Goal: Information Seeking & Learning: Learn about a topic

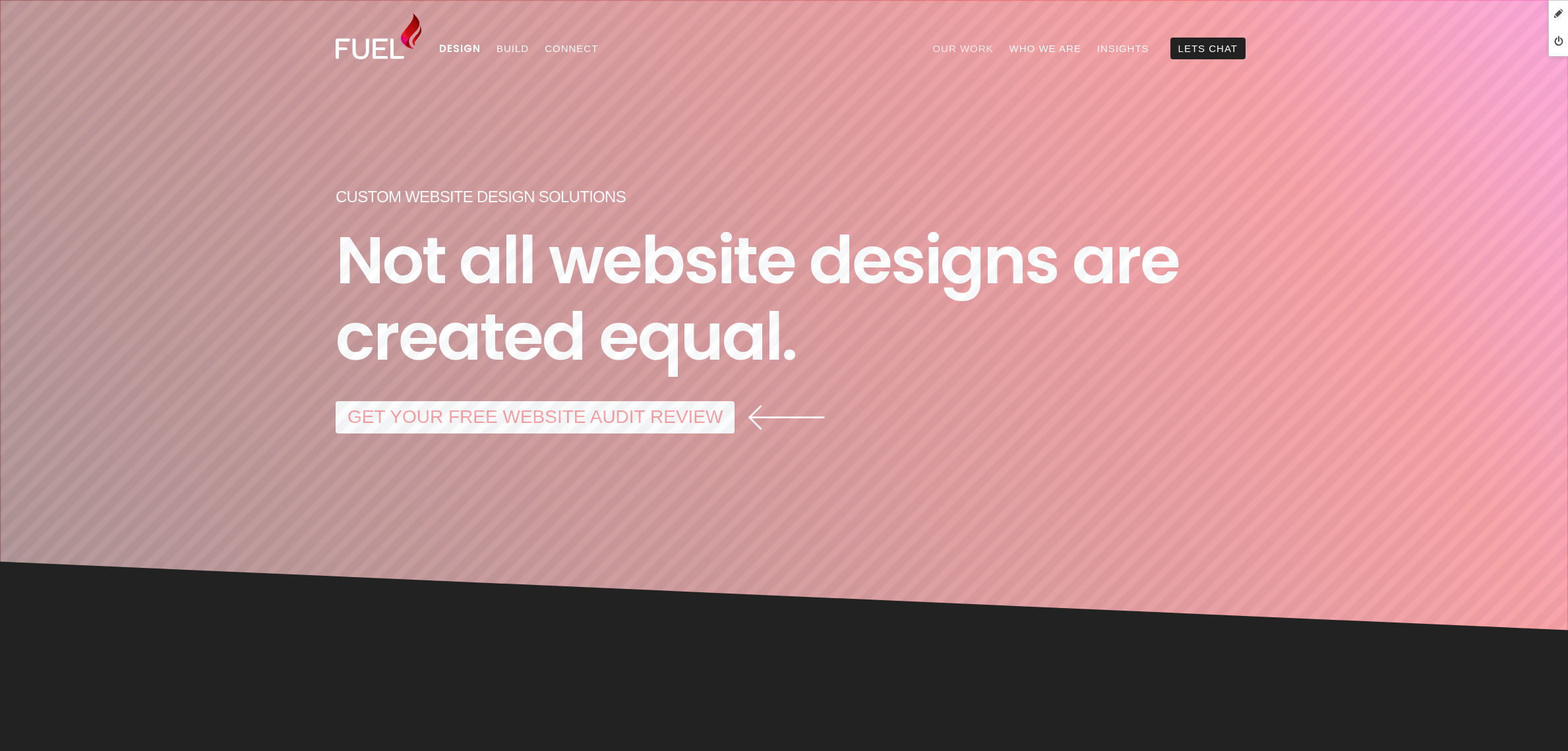
click at [976, 45] on link "Our Work" at bounding box center [963, 48] width 77 height 22
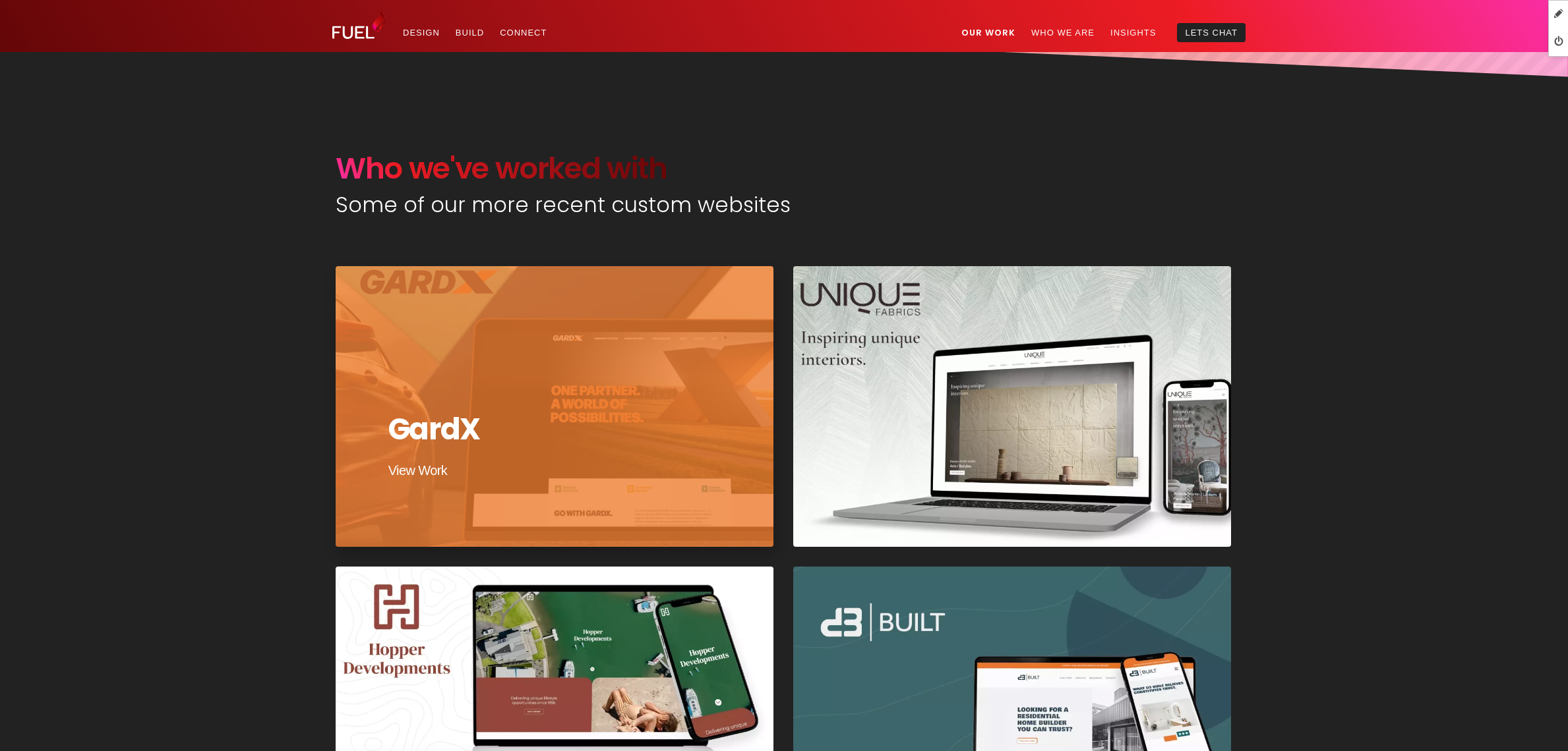
scroll to position [520, 0]
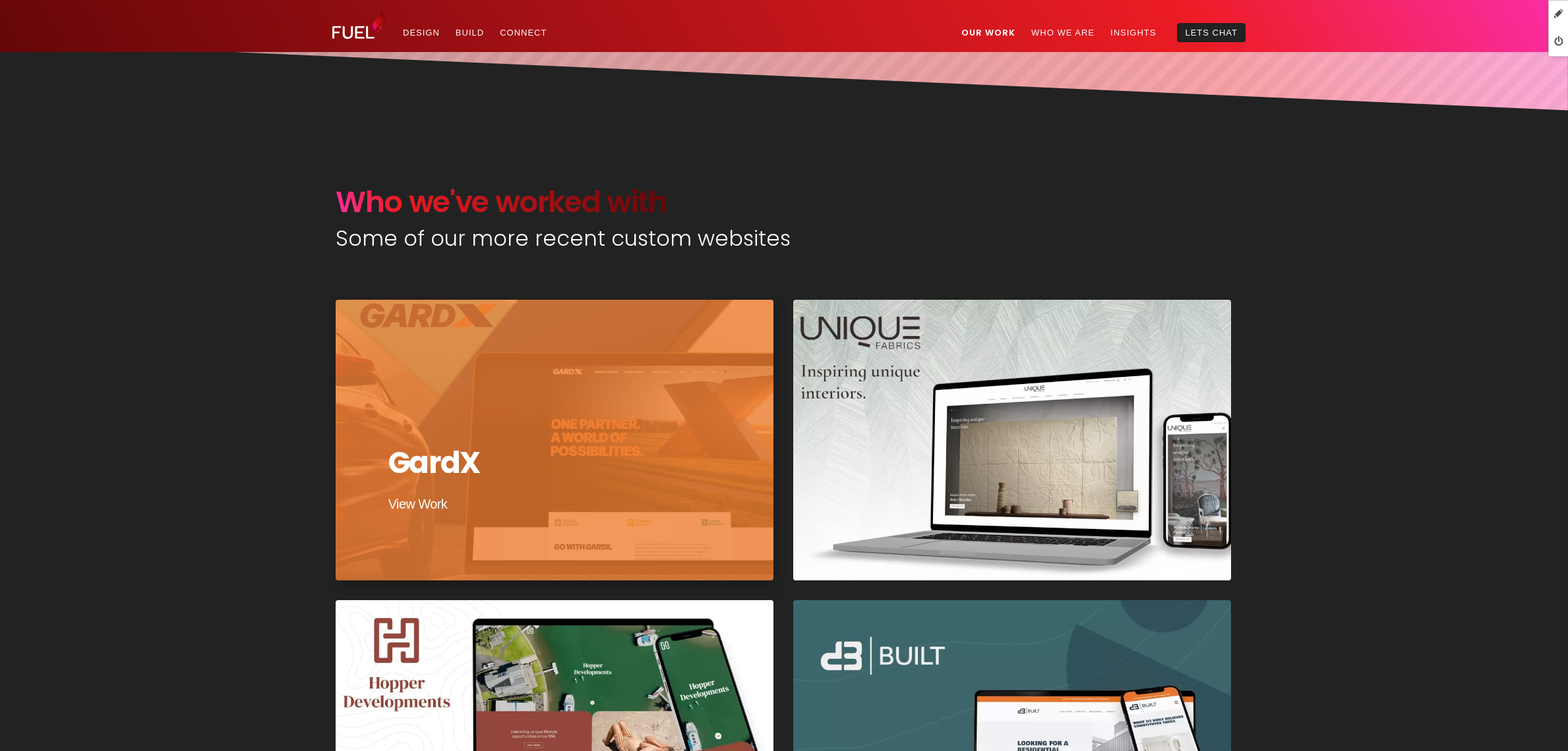
click at [626, 394] on div at bounding box center [554, 441] width 442 height 283
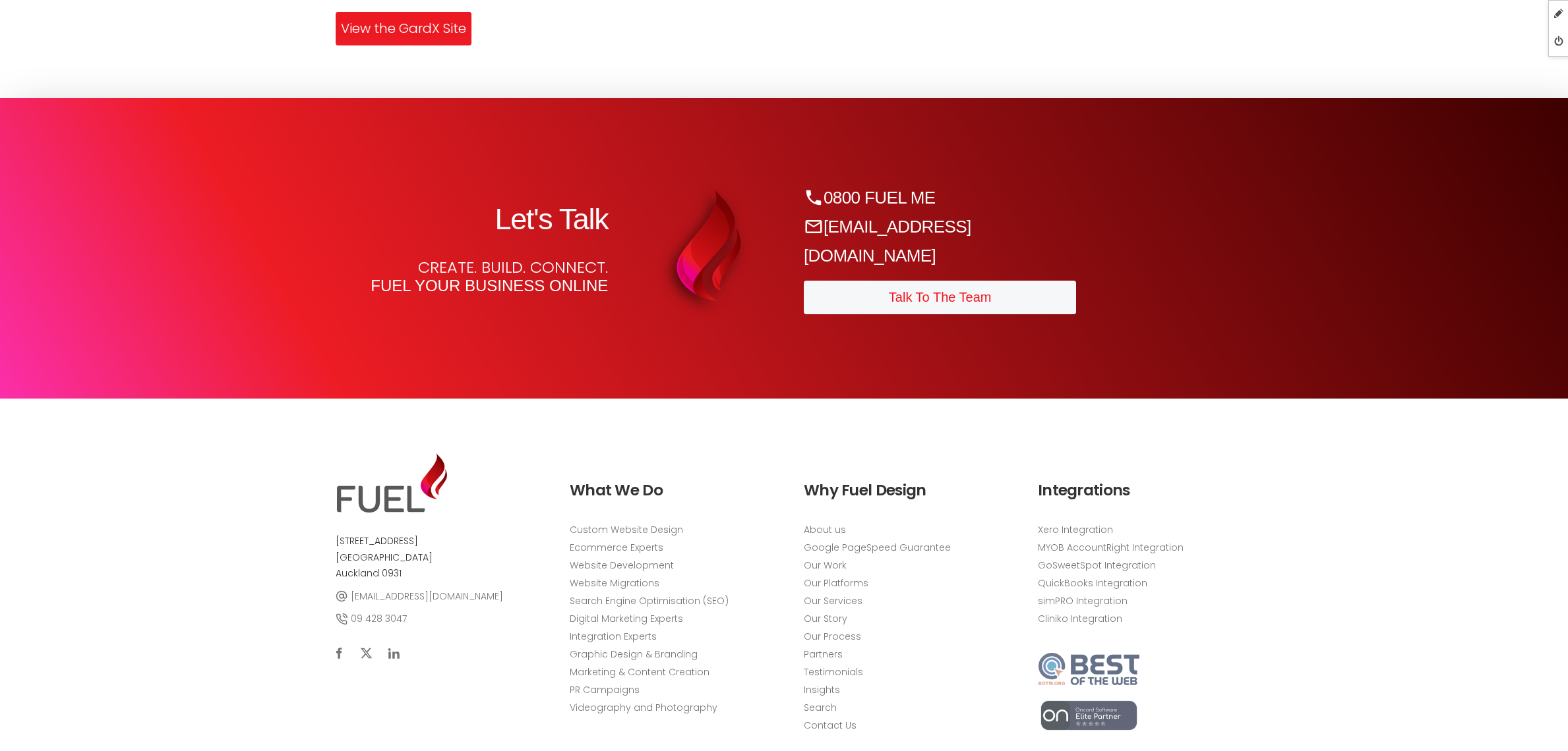
scroll to position [2946, 0]
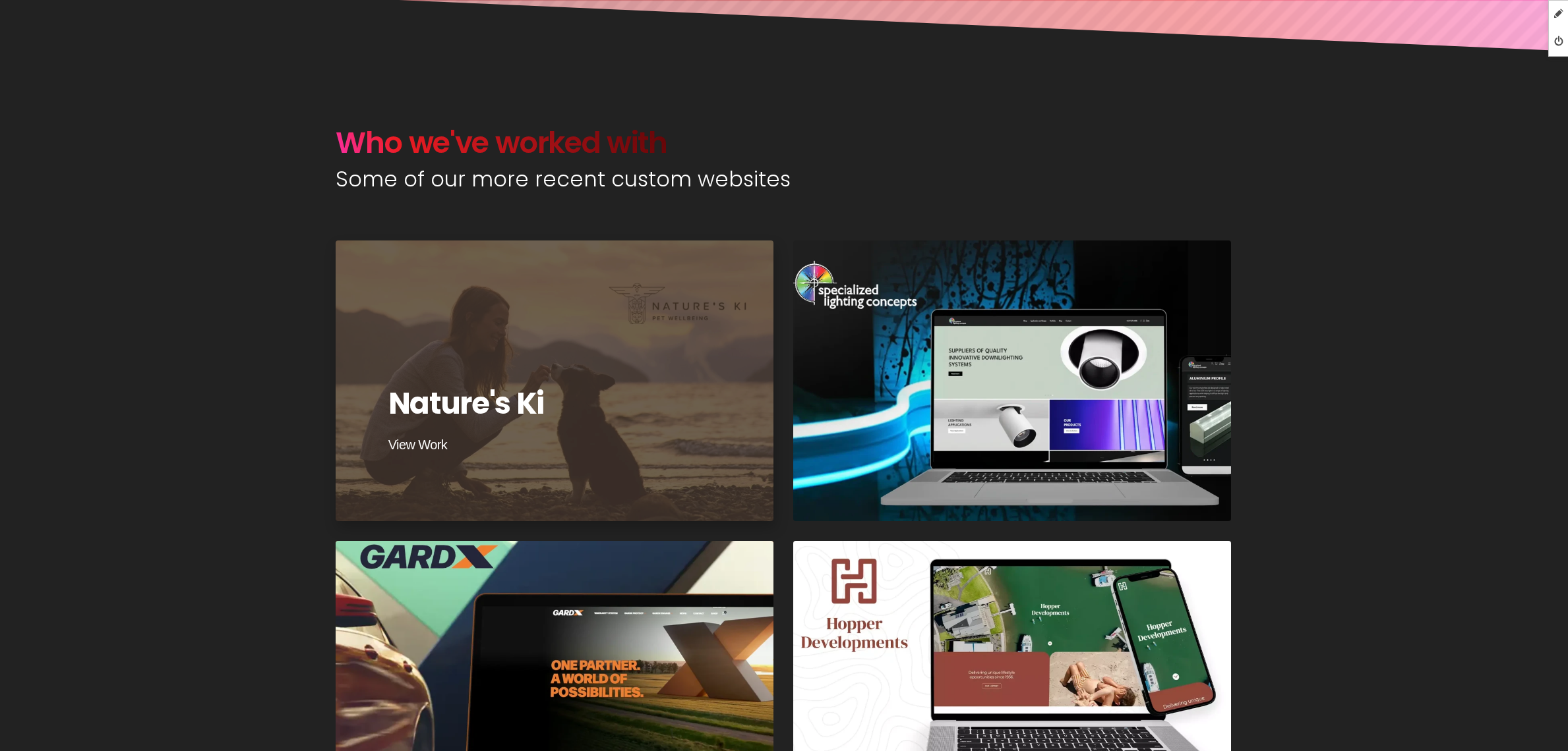
scroll to position [584, 0]
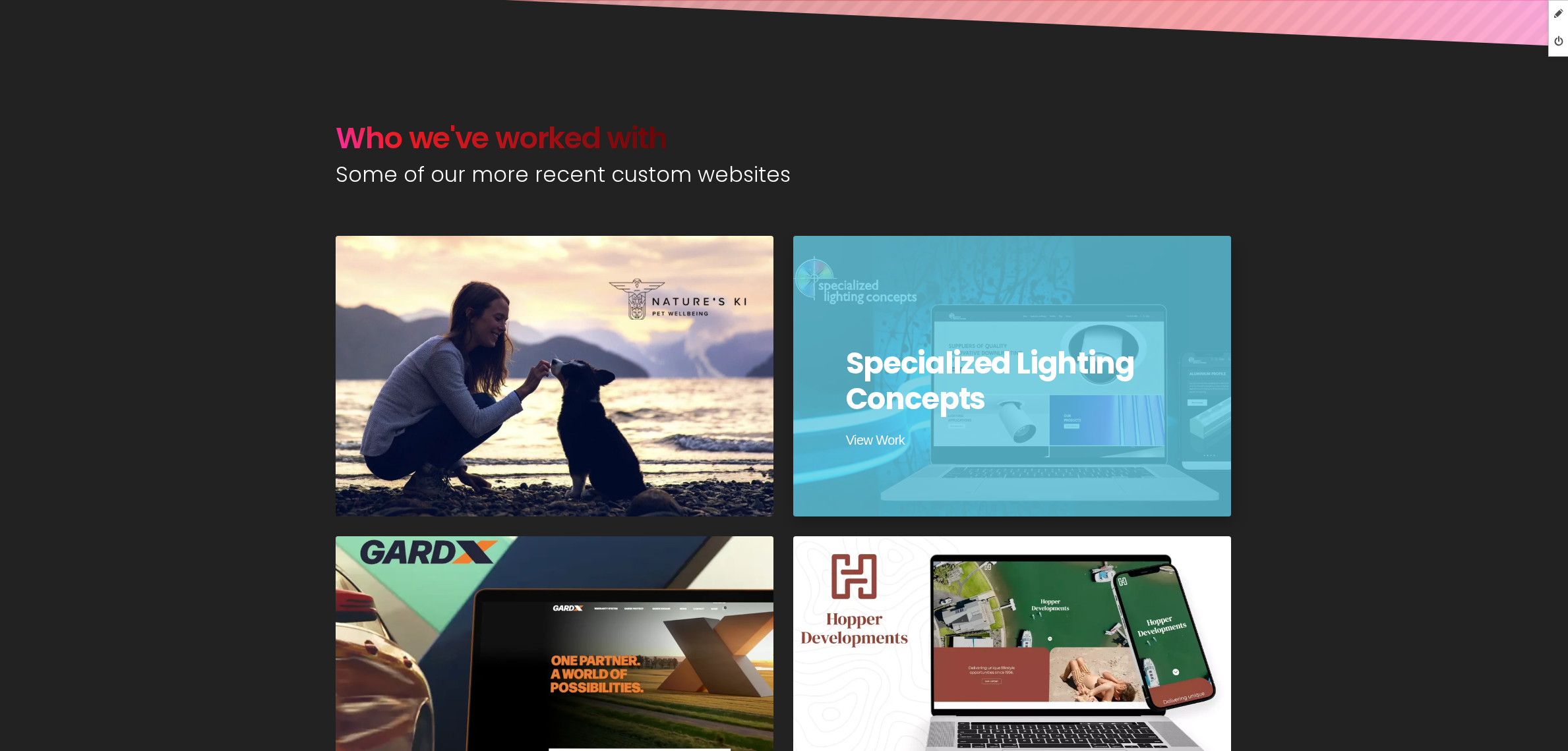
click at [935, 335] on div at bounding box center [1012, 376] width 442 height 283
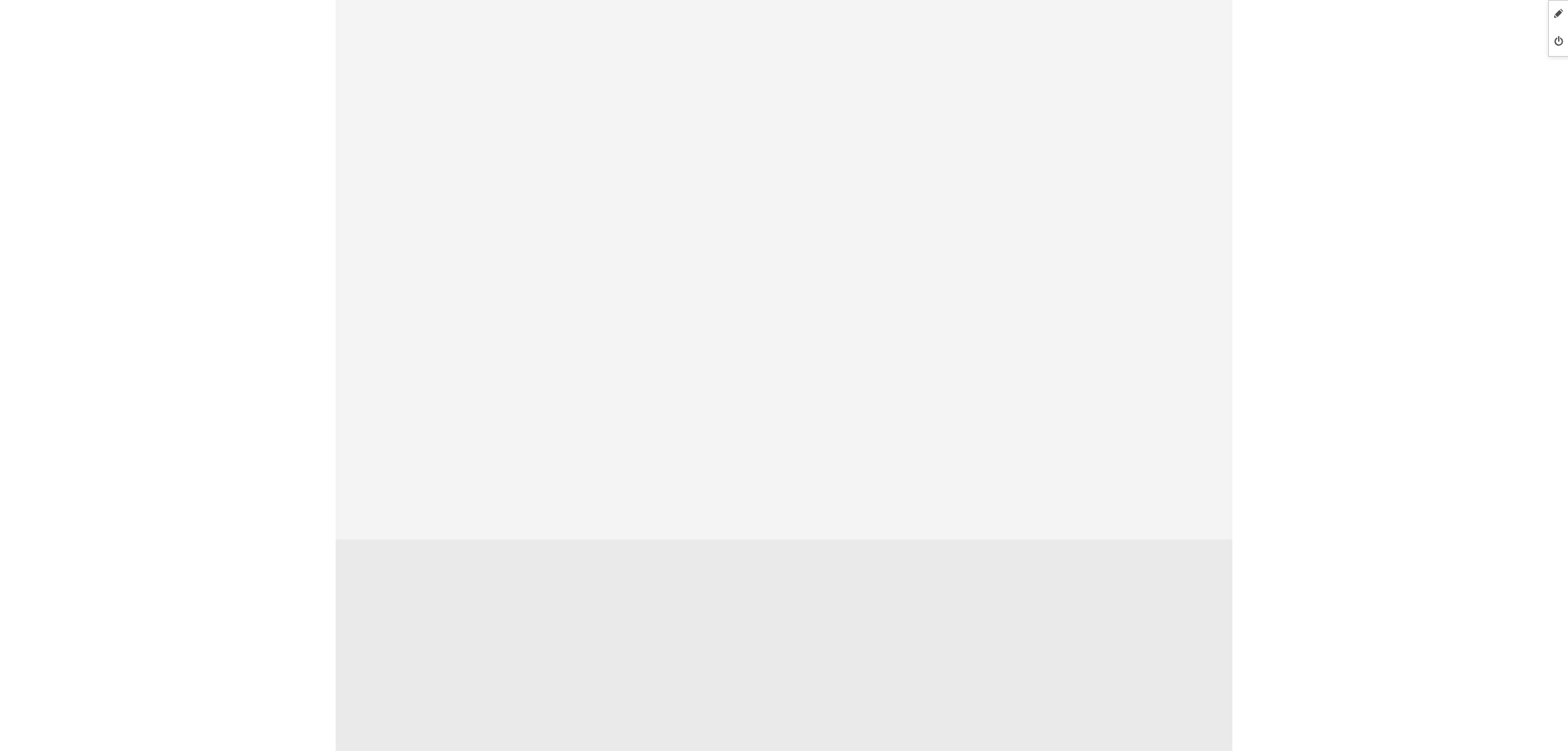
scroll to position [2943, 0]
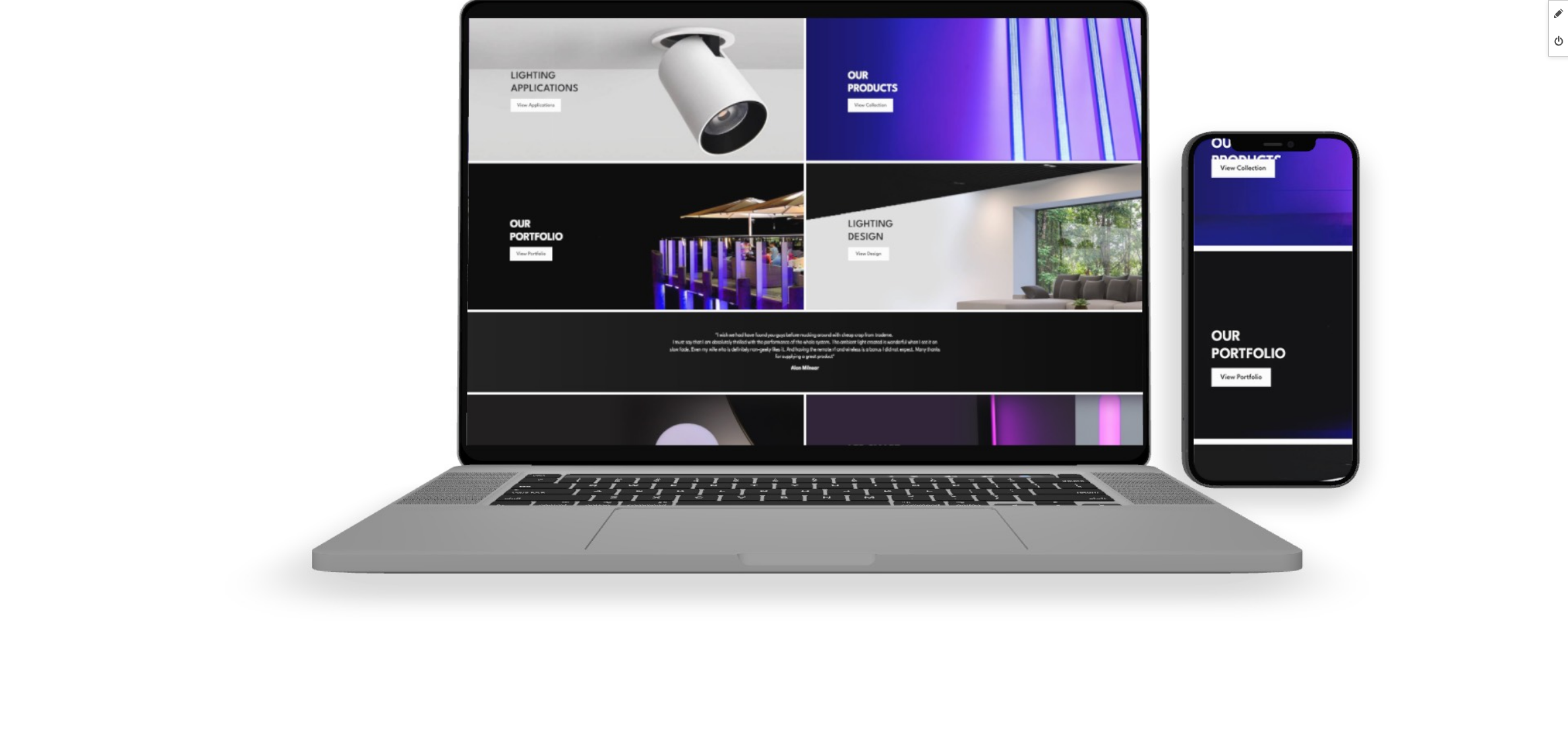
scroll to position [1520, 0]
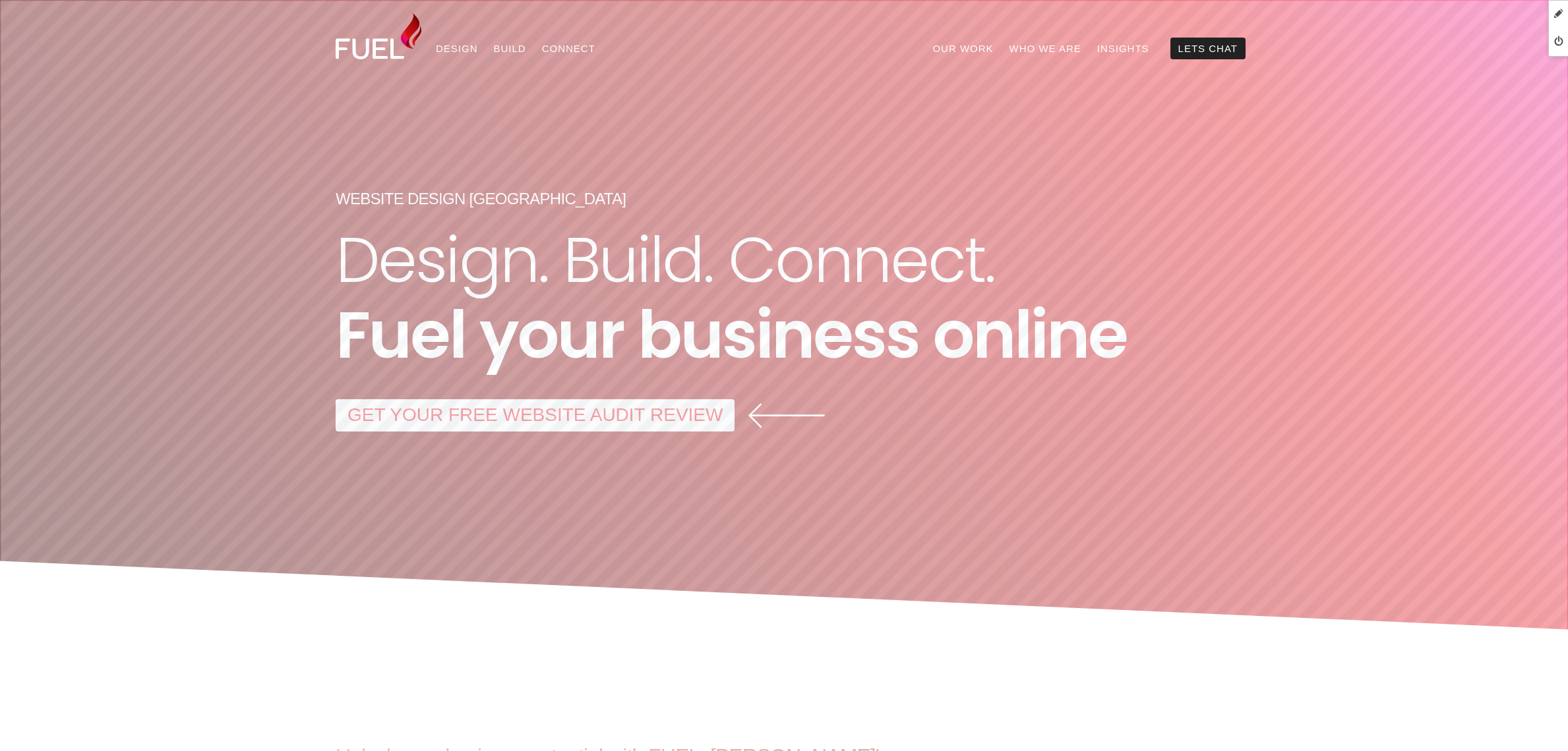
click at [977, 52] on div "Menu Our Work Who We Are Insights Lets Chat Design Our approach to design is to…" at bounding box center [836, 36] width 817 height 72
click at [980, 47] on link "Our Work" at bounding box center [963, 48] width 77 height 22
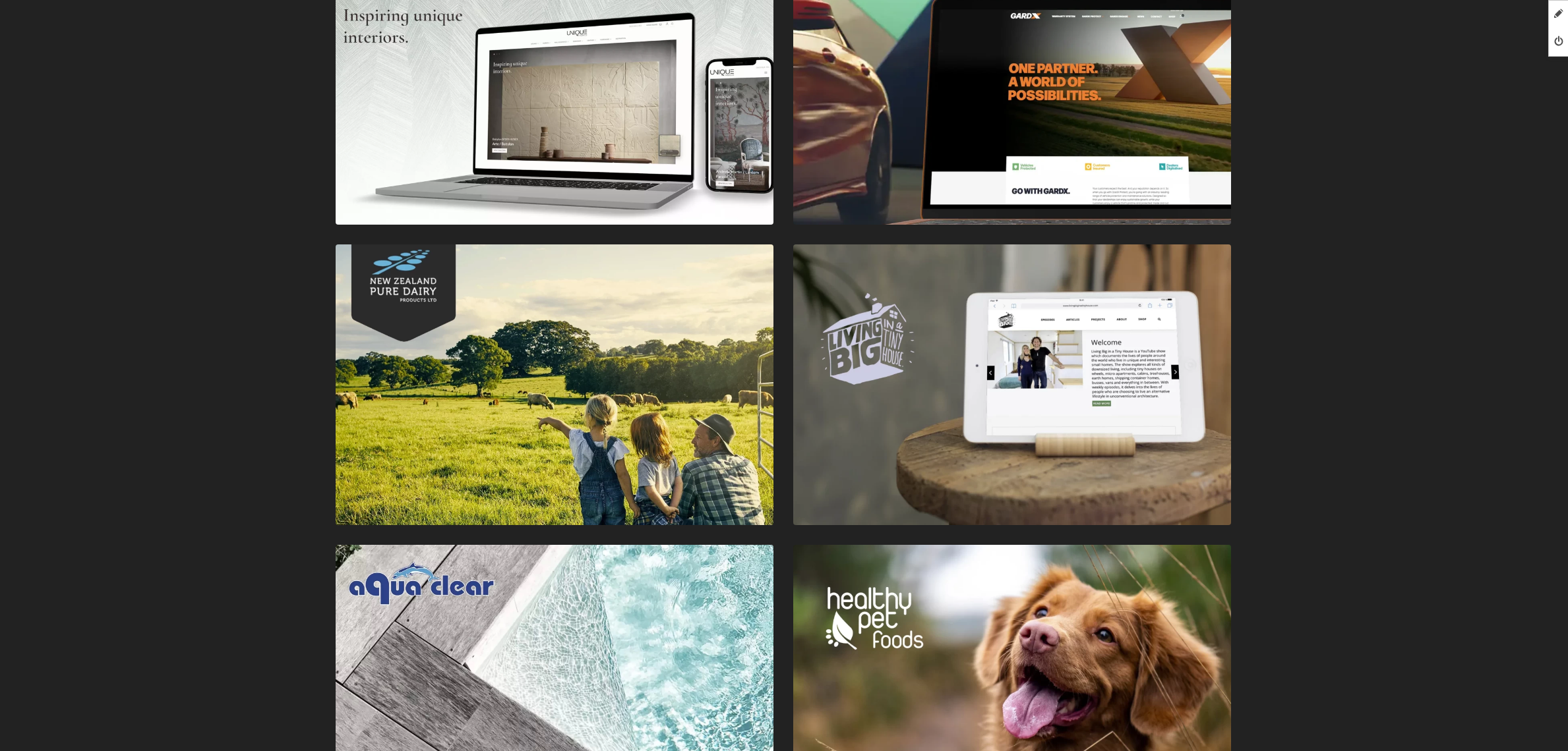
scroll to position [1783, 0]
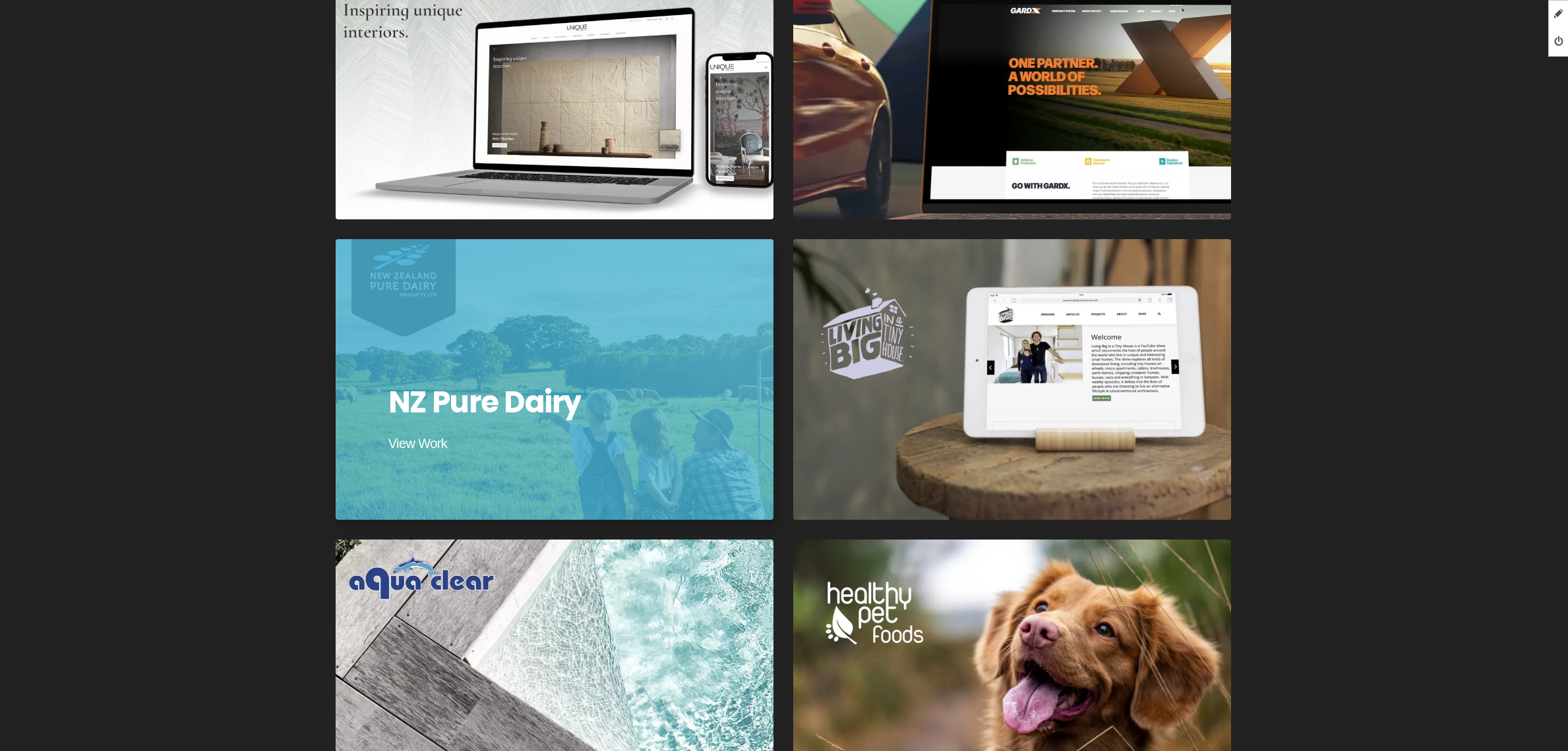
click at [616, 406] on div at bounding box center [554, 380] width 442 height 283
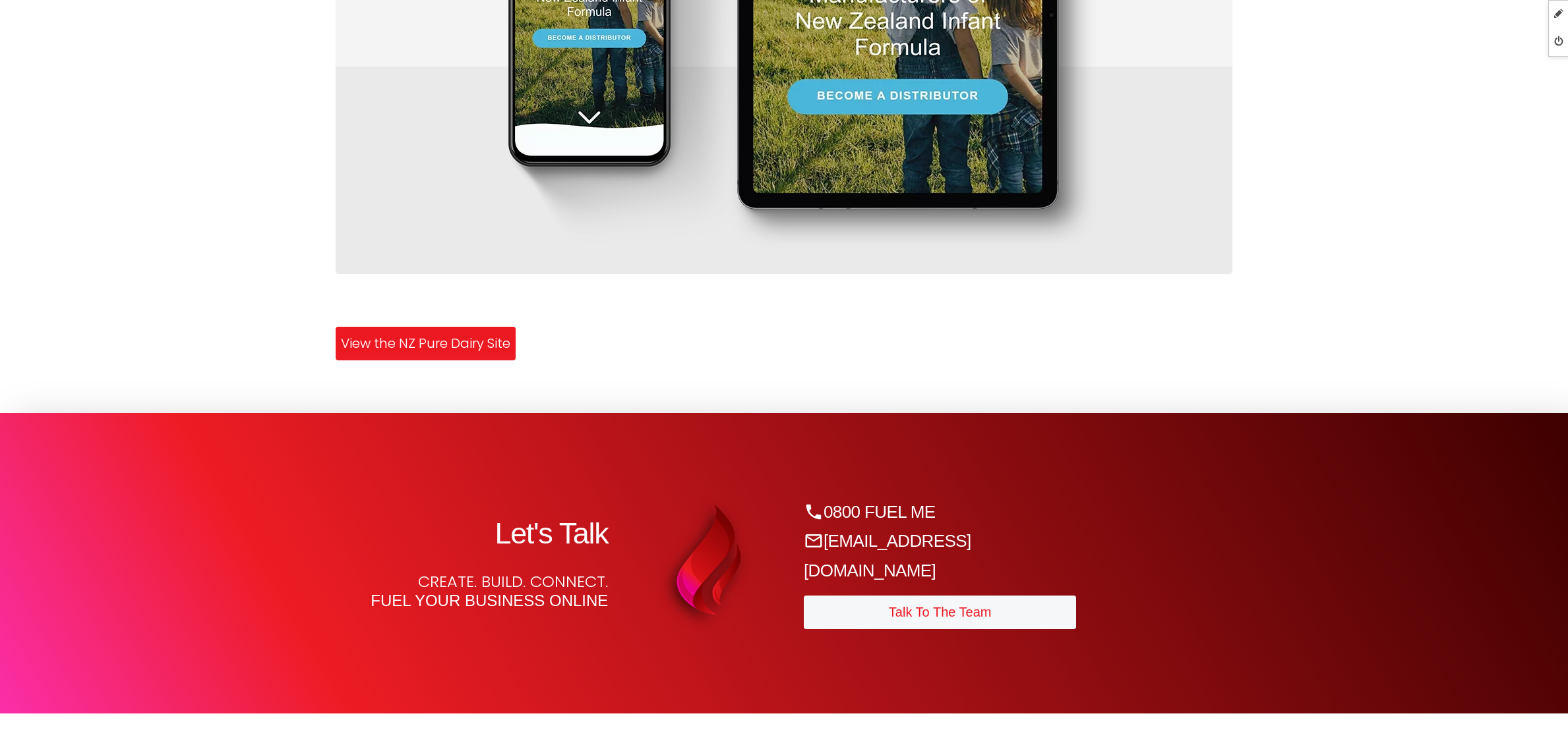
scroll to position [1478, 0]
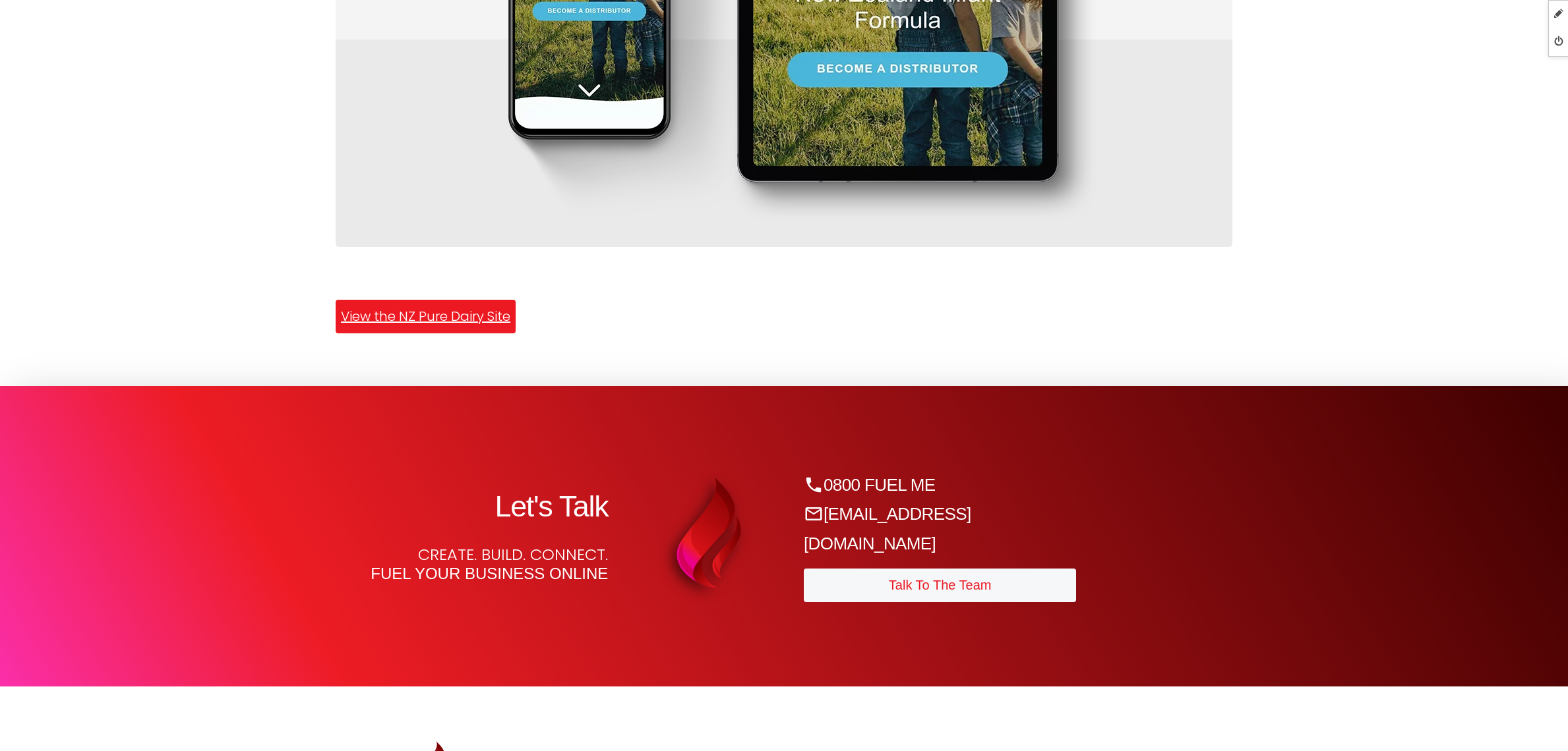
click at [474, 321] on link "View the NZ Pure Dairy Site" at bounding box center [425, 316] width 180 height 34
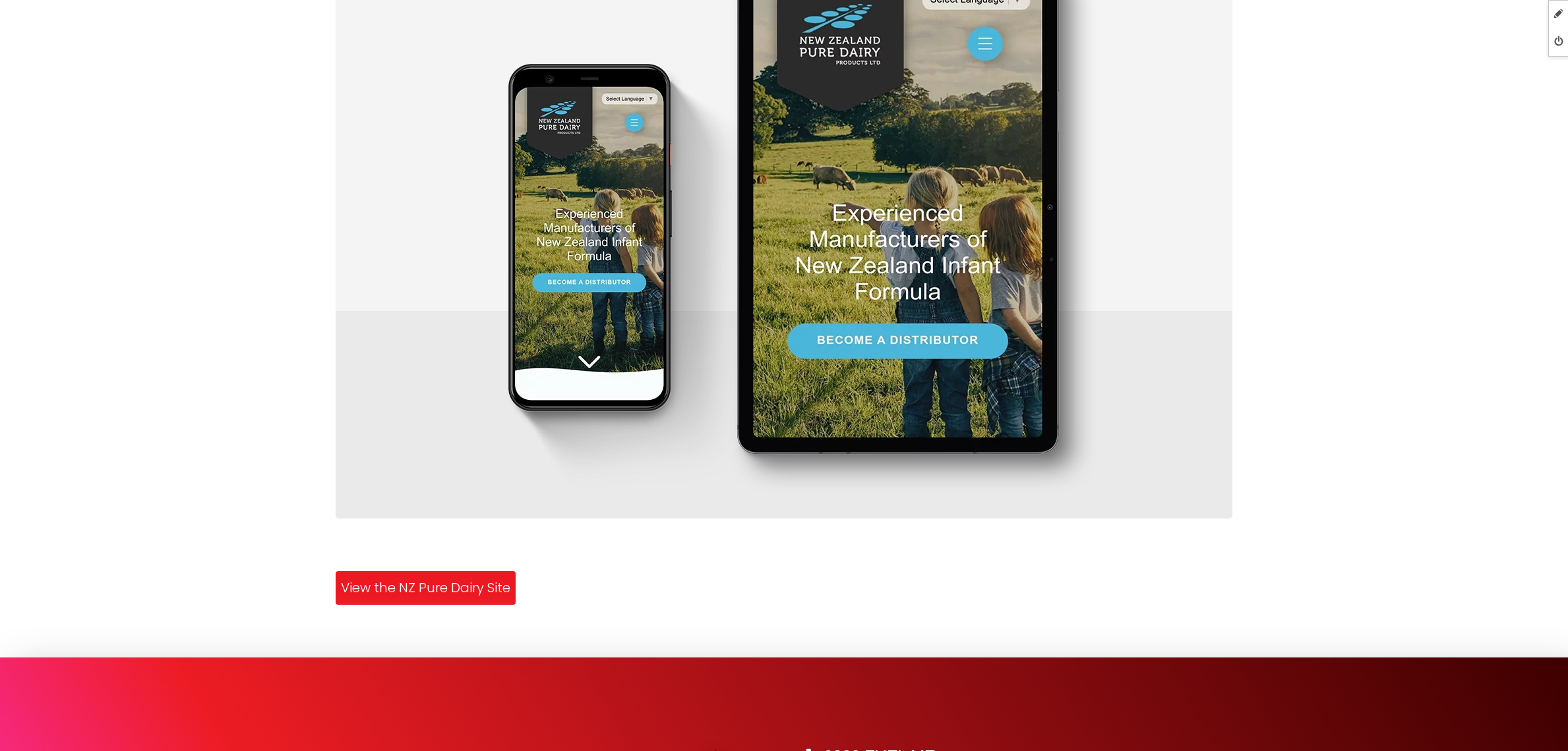
scroll to position [1092, 0]
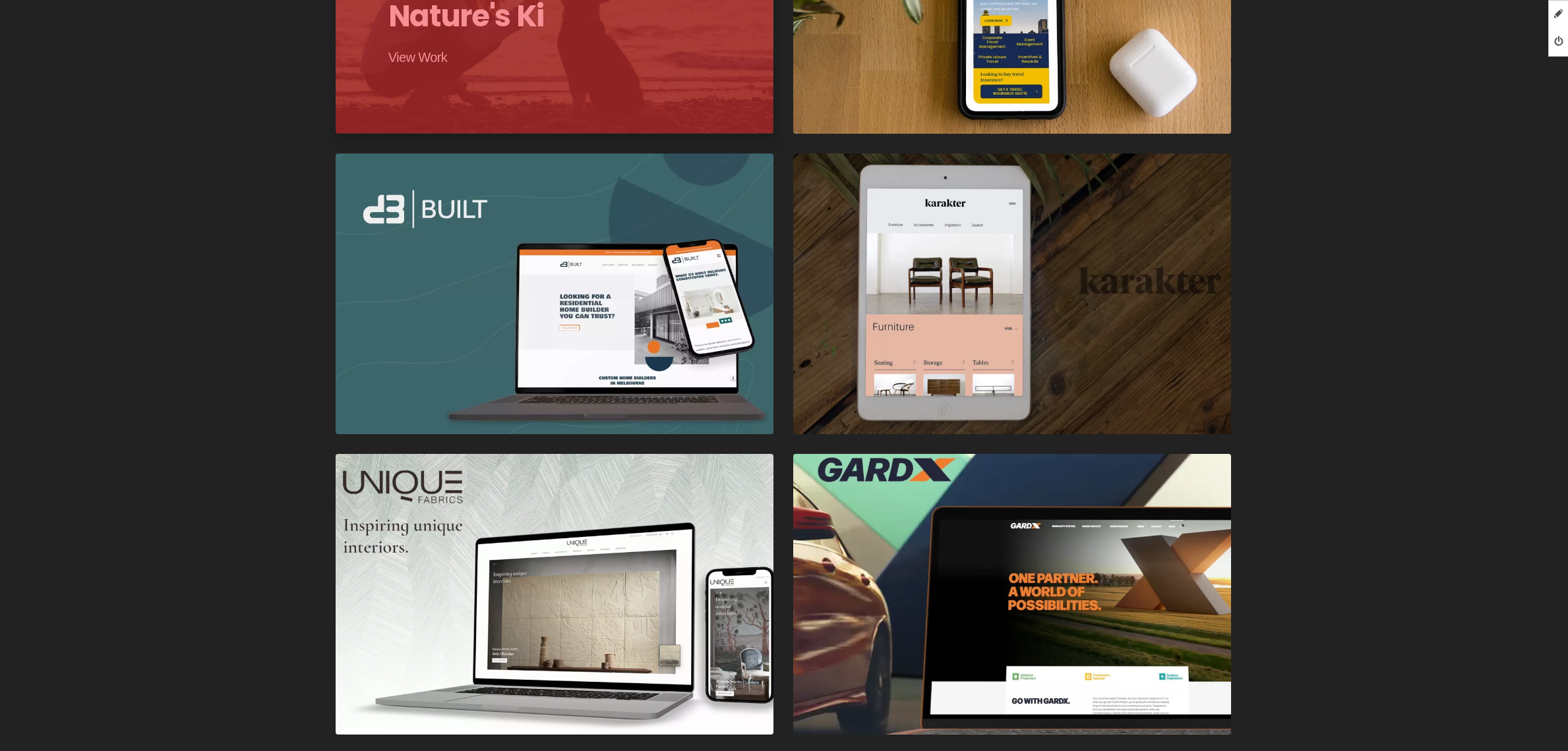
scroll to position [968, 0]
